Goal: Use online tool/utility: Utilize a website feature to perform a specific function

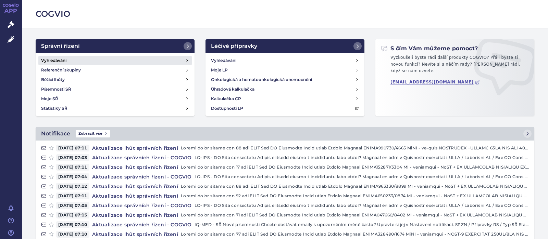
click at [62, 59] on h4 "Vyhledávání" at bounding box center [53, 60] width 25 height 7
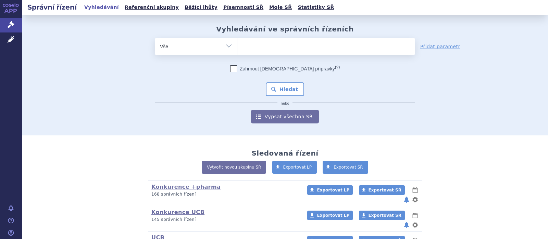
click at [280, 48] on ul at bounding box center [326, 45] width 178 height 14
click at [237, 48] on select at bounding box center [237, 46] width 0 height 17
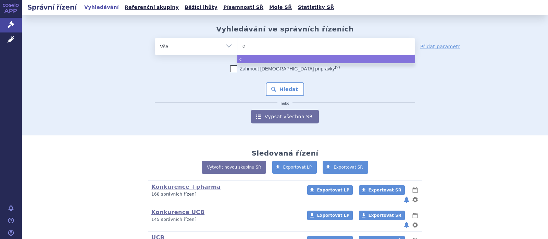
type input "ca"
type input "car"
type input "cart"
type input "carte"
type input "carteo"
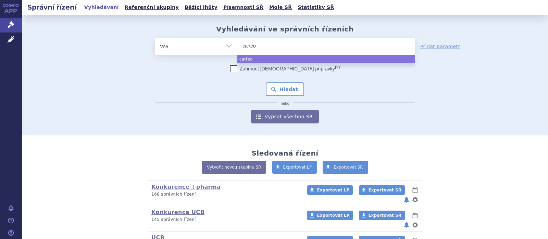
type input "carteol"
select select "carteol"
click at [290, 91] on button "Hledat" at bounding box center [285, 90] width 39 height 14
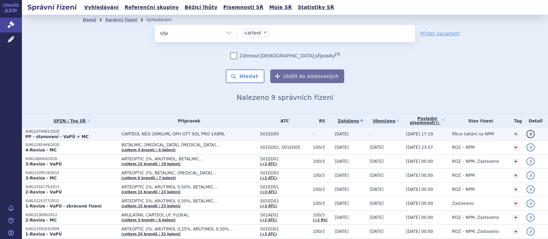
click at [193, 134] on span "CARTEOL NEO 20MG/ML OPH GTT SOL PRO 1X8ML" at bounding box center [189, 134] width 135 height 5
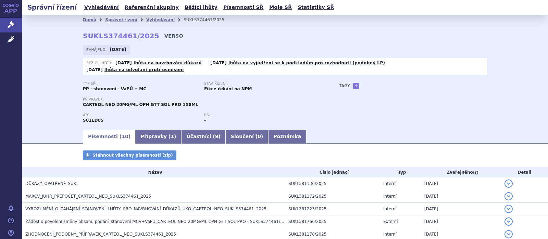
click at [164, 36] on link "VERSO" at bounding box center [173, 36] width 19 height 7
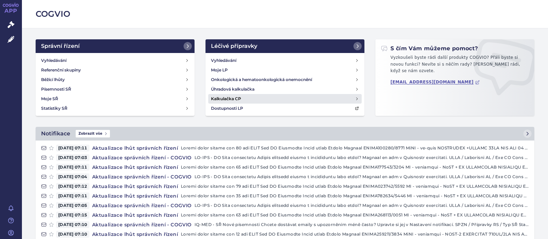
click at [226, 99] on h4 "Kalkulačka CP" at bounding box center [226, 99] width 30 height 7
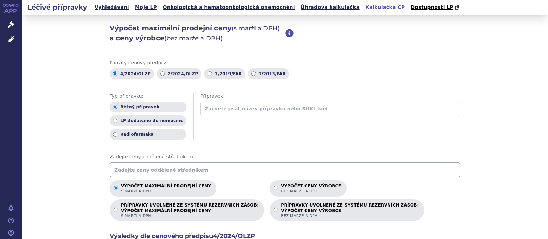
click at [154, 166] on input "text" at bounding box center [285, 170] width 351 height 15
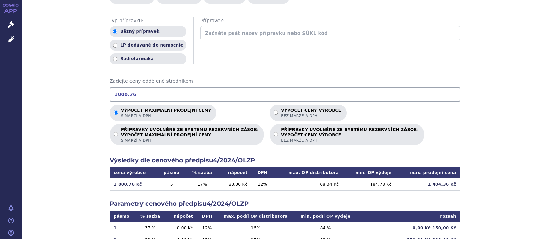
scroll to position [134, 0]
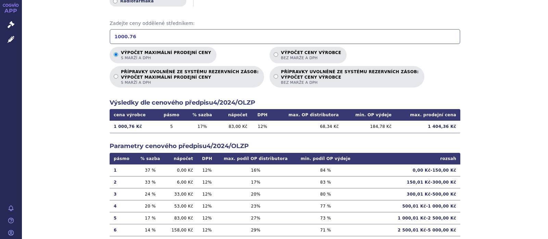
type input "1000.76"
